Goal: Task Accomplishment & Management: Manage account settings

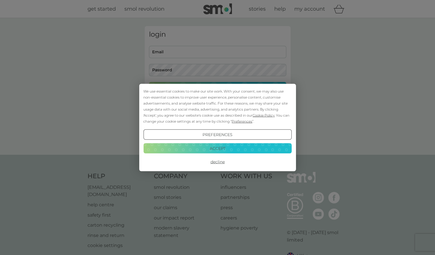
click at [230, 146] on button "Accept" at bounding box center [217, 148] width 148 height 10
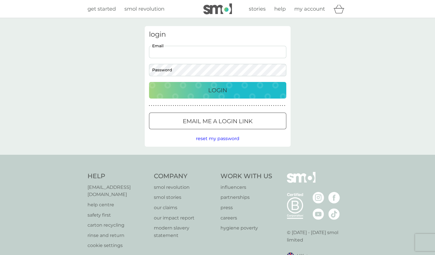
click at [185, 49] on input "Email" at bounding box center [217, 52] width 137 height 12
type input "suzomax@gmail.com"
click at [202, 70] on div "login suzomax@gmail.com Email Password Login ● ● ● ● ● ● ● ● ● ● ● ● ● ● ● ● ● …" at bounding box center [218, 86] width 146 height 120
click at [207, 120] on div at bounding box center [217, 121] width 21 height 6
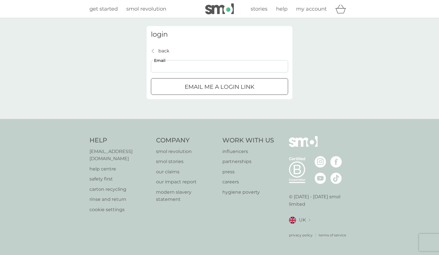
click at [175, 68] on input "Email" at bounding box center [219, 66] width 137 height 12
type input "suzomax@gmail.com"
click at [198, 86] on p "Email me a login link" at bounding box center [220, 86] width 70 height 9
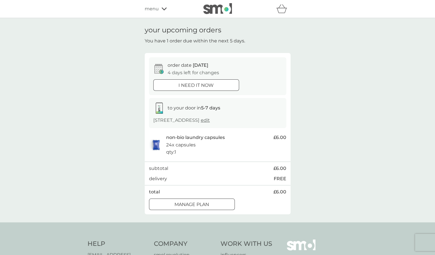
click at [187, 204] on div at bounding box center [192, 204] width 21 height 6
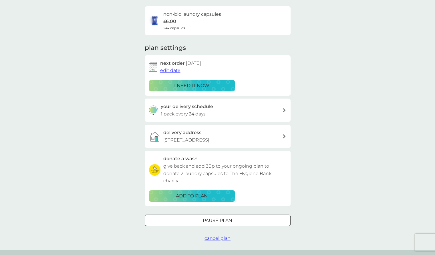
scroll to position [44, 0]
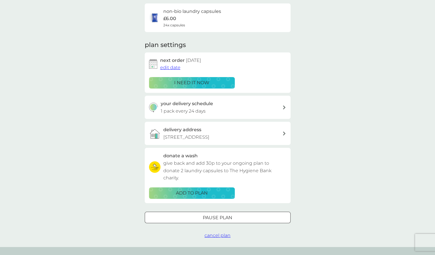
click at [212, 218] on div at bounding box center [217, 217] width 21 height 6
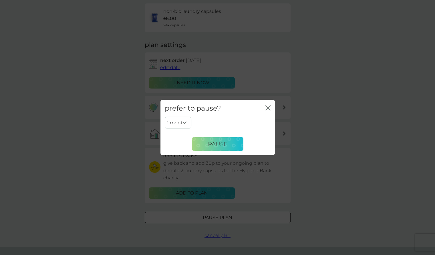
click at [185, 123] on select "1 month 2 months 3 months 4 months 5 months 6 months" at bounding box center [178, 122] width 27 height 12
click at [165, 116] on select "1 month 2 months 3 months 4 months 5 months 6 months" at bounding box center [178, 122] width 27 height 12
click at [225, 143] on span "Pause" at bounding box center [217, 143] width 19 height 7
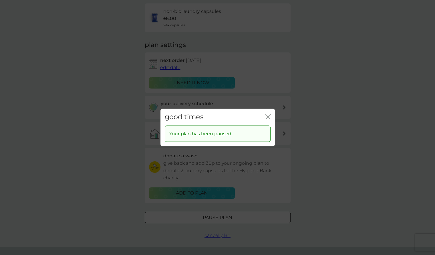
click at [269, 115] on icon "close" at bounding box center [267, 116] width 5 height 5
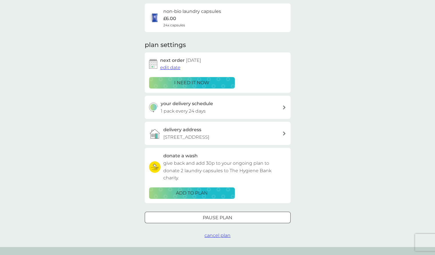
scroll to position [0, 0]
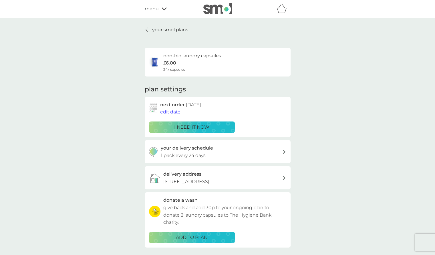
click at [158, 29] on p "your smol plans" at bounding box center [170, 29] width 36 height 7
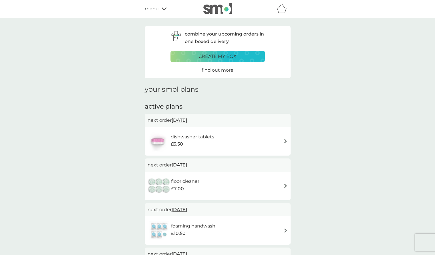
click at [265, 187] on div "floor cleaner £7.00" at bounding box center [218, 186] width 140 height 20
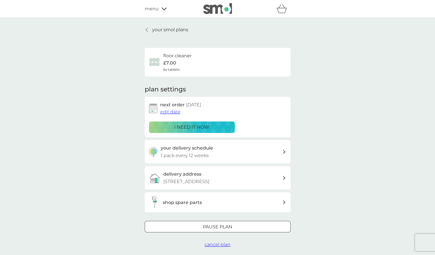
click at [213, 226] on div at bounding box center [217, 227] width 21 height 6
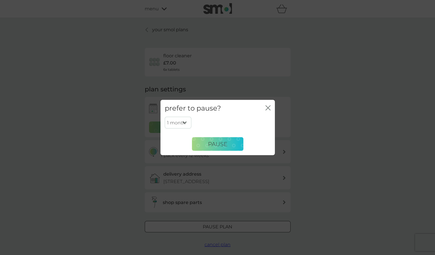
click at [180, 120] on select "1 month 2 months 3 months 4 months 5 months 6 months" at bounding box center [178, 122] width 27 height 12
select select "6"
click at [165, 116] on select "1 month 2 months 3 months 4 months 5 months 6 months" at bounding box center [178, 122] width 27 height 12
click at [216, 145] on span "Pause" at bounding box center [217, 143] width 19 height 7
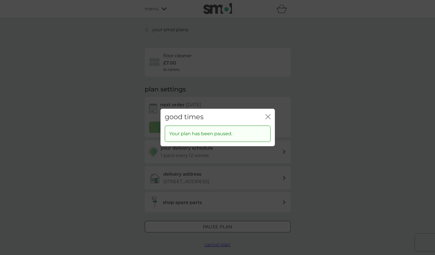
click at [265, 116] on icon "close" at bounding box center [267, 116] width 5 height 5
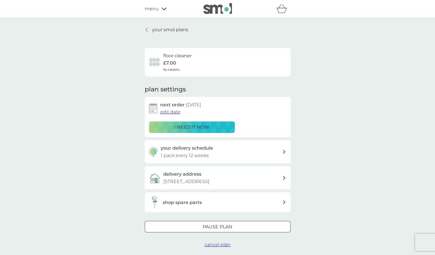
click at [166, 30] on p "your smol plans" at bounding box center [170, 29] width 36 height 7
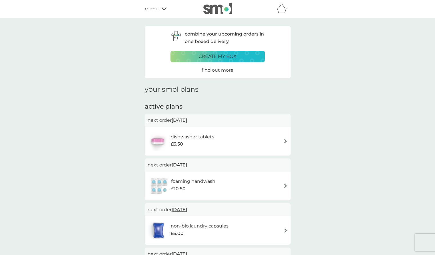
click at [271, 142] on div "dishwasher tablets £6.50" at bounding box center [218, 141] width 140 height 20
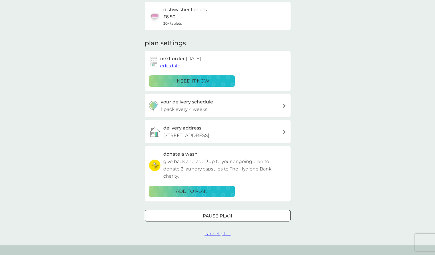
scroll to position [50, 0]
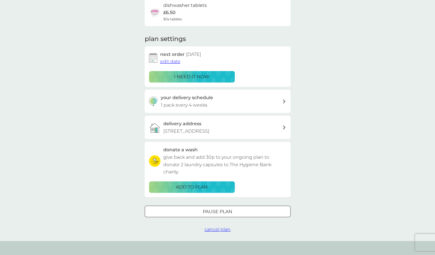
click at [192, 211] on div "Pause plan" at bounding box center [217, 211] width 145 height 7
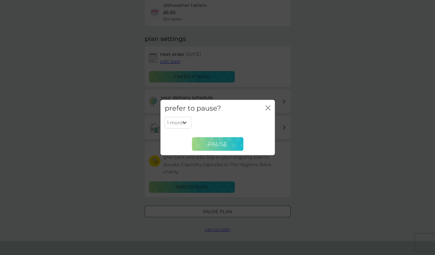
click at [214, 143] on span "Pause" at bounding box center [217, 143] width 19 height 7
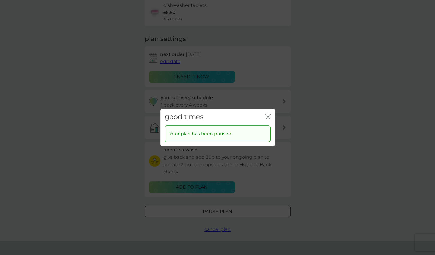
scroll to position [0, 0]
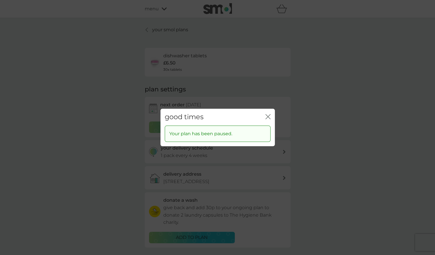
click at [267, 115] on icon "close" at bounding box center [267, 116] width 5 height 5
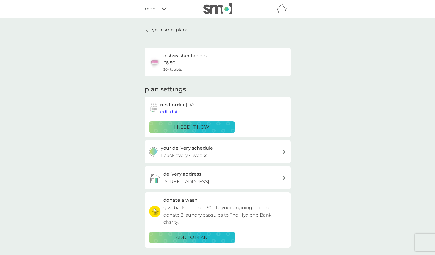
click at [168, 29] on p "your smol plans" at bounding box center [170, 29] width 36 height 7
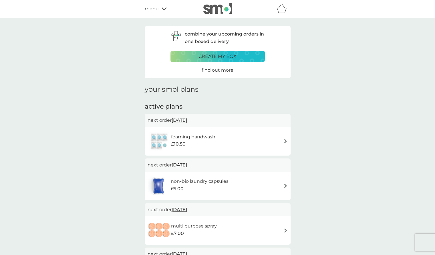
click at [286, 141] on img at bounding box center [285, 141] width 4 height 4
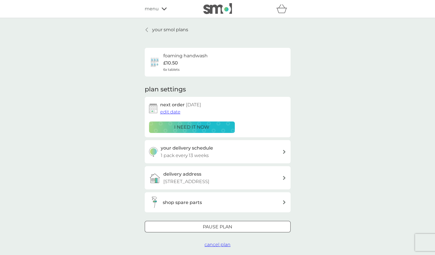
click at [192, 226] on div "Pause plan" at bounding box center [217, 226] width 145 height 7
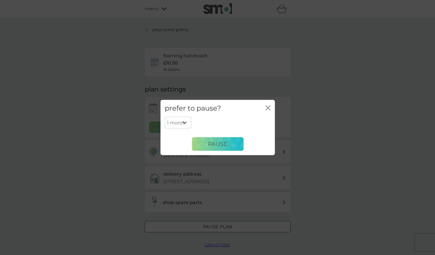
click at [183, 123] on select "1 month 2 months 3 months 4 months 5 months 6 months" at bounding box center [178, 122] width 27 height 12
select select "6"
click at [165, 116] on select "1 month 2 months 3 months 4 months 5 months 6 months" at bounding box center [178, 122] width 27 height 12
click at [221, 142] on span "Pause" at bounding box center [217, 143] width 19 height 7
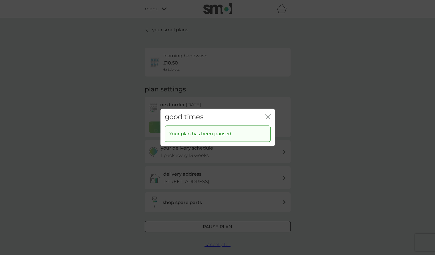
click at [269, 116] on icon "close" at bounding box center [267, 116] width 5 height 5
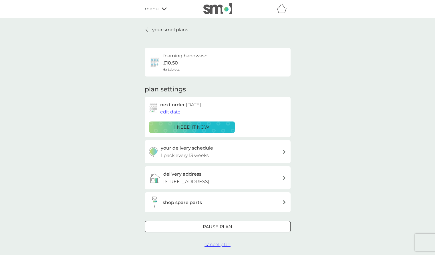
click at [152, 31] on link "your smol plans" at bounding box center [166, 29] width 43 height 7
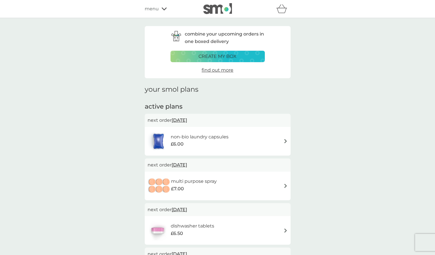
click at [262, 190] on div "multi purpose spray £7.00" at bounding box center [218, 186] width 140 height 20
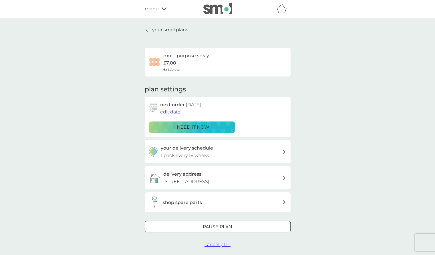
click at [208, 227] on div at bounding box center [217, 227] width 21 height 6
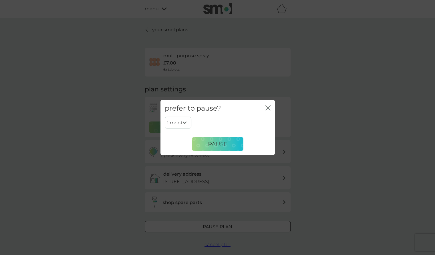
click at [183, 120] on select "1 month 2 months 3 months 4 months 5 months 6 months" at bounding box center [178, 122] width 27 height 12
select select "6"
click at [165, 116] on select "1 month 2 months 3 months 4 months 5 months 6 months" at bounding box center [178, 122] width 27 height 12
click at [218, 142] on span "Pause" at bounding box center [217, 143] width 19 height 7
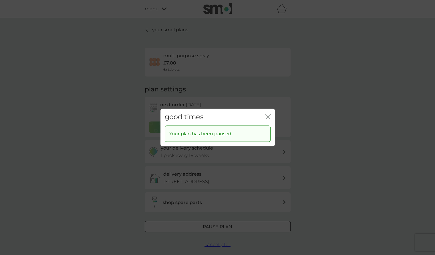
click at [267, 117] on icon "close" at bounding box center [267, 116] width 5 height 5
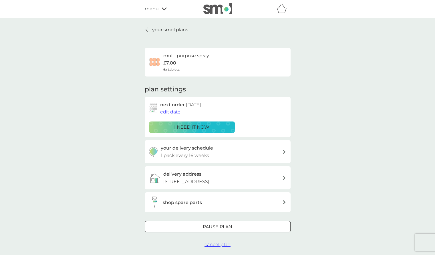
click at [170, 29] on p "your smol plans" at bounding box center [170, 29] width 36 height 7
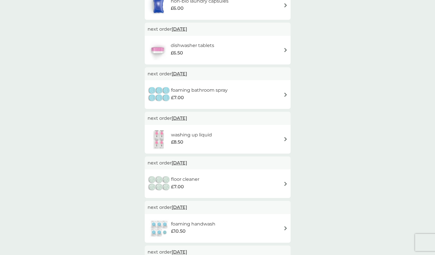
scroll to position [137, 0]
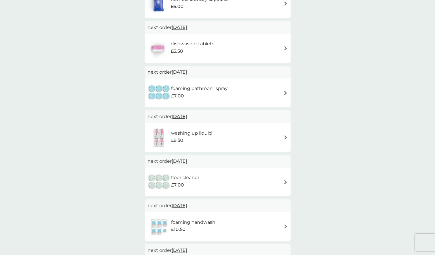
click at [234, 92] on div "foaming bathroom spray £7.00" at bounding box center [218, 93] width 140 height 20
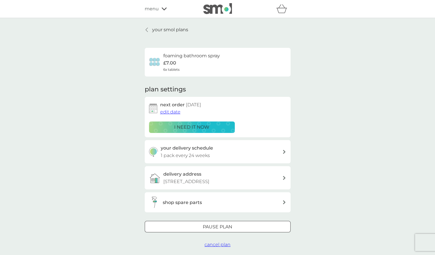
click at [186, 226] on div "Pause plan" at bounding box center [217, 226] width 145 height 7
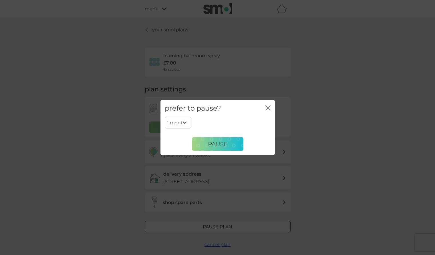
click at [181, 125] on select "1 month 2 months 3 months 4 months 5 months 6 months" at bounding box center [178, 122] width 27 height 12
select select "6"
click at [165, 116] on select "1 month 2 months 3 months 4 months 5 months 6 months" at bounding box center [178, 122] width 27 height 12
click at [220, 144] on span "Pause" at bounding box center [217, 143] width 19 height 7
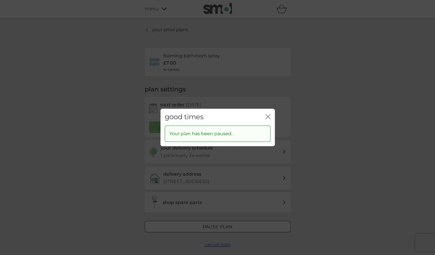
click at [269, 114] on icon "close" at bounding box center [267, 116] width 5 height 5
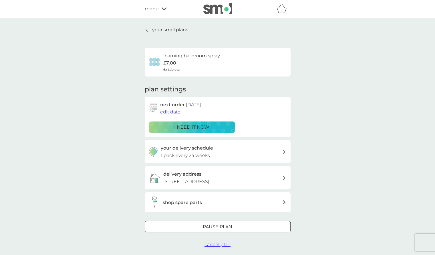
click at [162, 28] on p "your smol plans" at bounding box center [170, 29] width 36 height 7
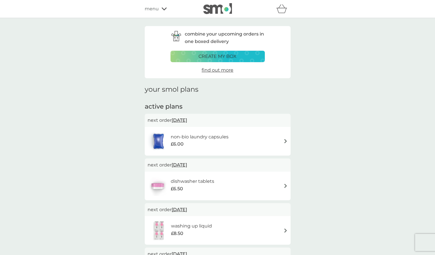
click at [254, 232] on div "washing up liquid £8.50" at bounding box center [218, 230] width 140 height 20
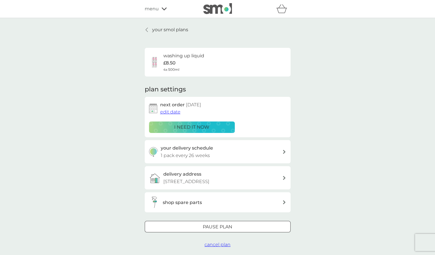
click at [212, 224] on div at bounding box center [217, 227] width 21 height 6
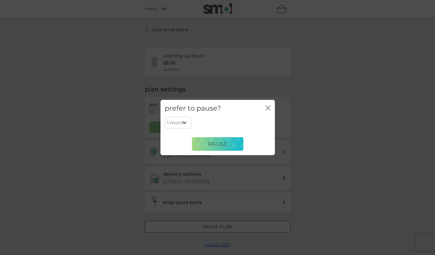
click at [184, 120] on select "1 month 2 months 3 months 4 months 5 months 6 months" at bounding box center [178, 122] width 27 height 12
select select "6"
click at [165, 116] on select "1 month 2 months 3 months 4 months 5 months 6 months" at bounding box center [178, 122] width 27 height 12
click at [222, 146] on span "Pause" at bounding box center [217, 143] width 19 height 7
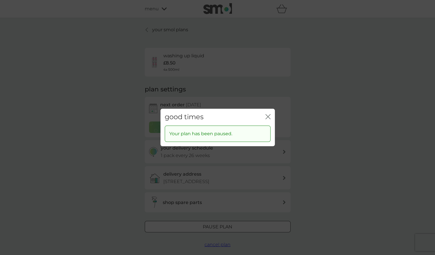
click at [269, 114] on icon "close" at bounding box center [267, 116] width 5 height 5
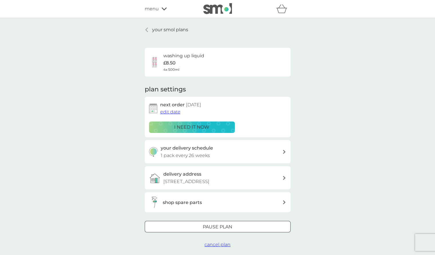
click at [177, 29] on p "your smol plans" at bounding box center [170, 29] width 36 height 7
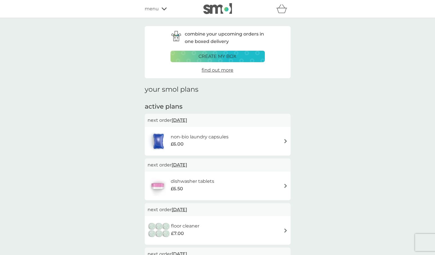
click at [242, 231] on div "floor cleaner £7.00" at bounding box center [218, 230] width 140 height 20
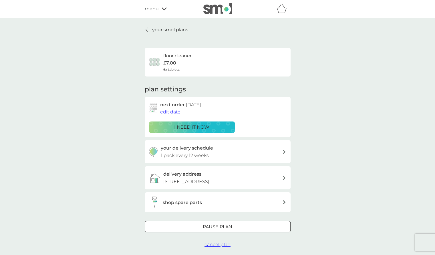
click at [218, 226] on div at bounding box center [217, 226] width 2 height 2
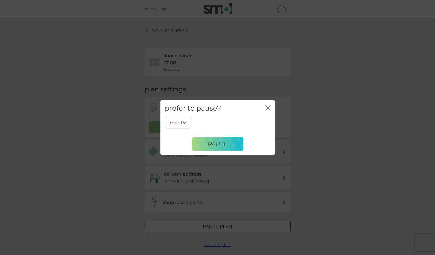
click at [177, 122] on select "1 month 2 months 3 months 4 months 5 months 6 months" at bounding box center [178, 122] width 27 height 12
select select "6"
click at [165, 116] on select "1 month 2 months 3 months 4 months 5 months 6 months" at bounding box center [178, 122] width 27 height 12
click at [220, 146] on span "Pause" at bounding box center [217, 143] width 19 height 7
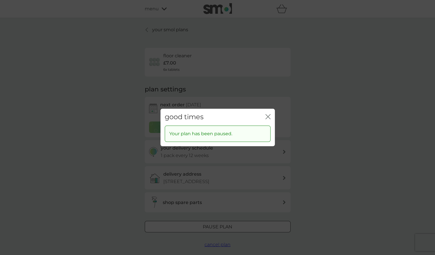
click at [266, 115] on icon "close" at bounding box center [267, 116] width 2 height 5
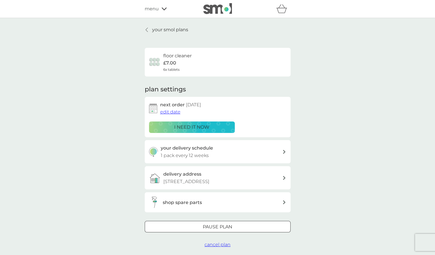
click at [154, 29] on p "your smol plans" at bounding box center [170, 29] width 36 height 7
